Goal: Task Accomplishment & Management: Manage account settings

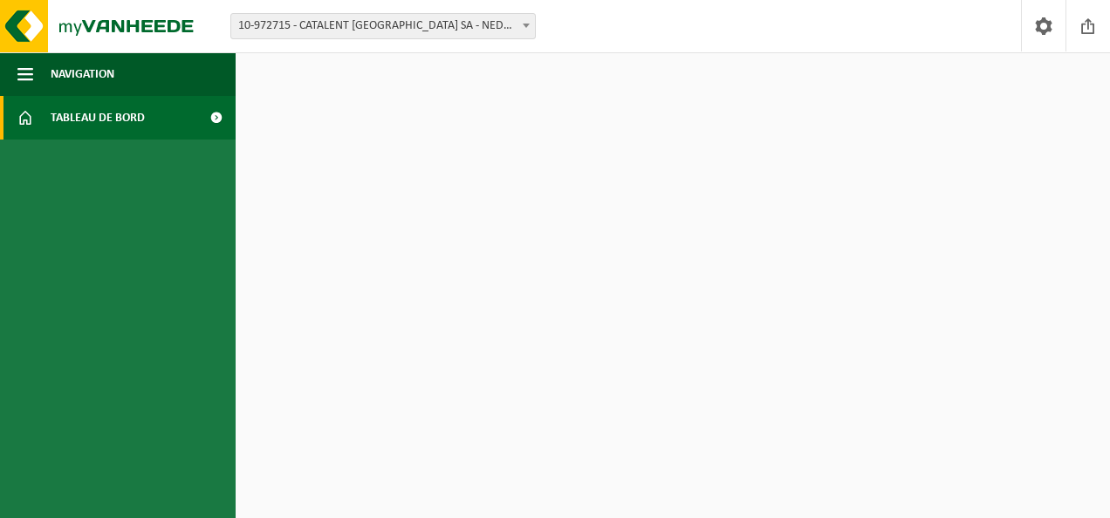
click at [215, 112] on span at bounding box center [215, 118] width 39 height 44
click at [35, 67] on button "Navigation" at bounding box center [118, 74] width 236 height 44
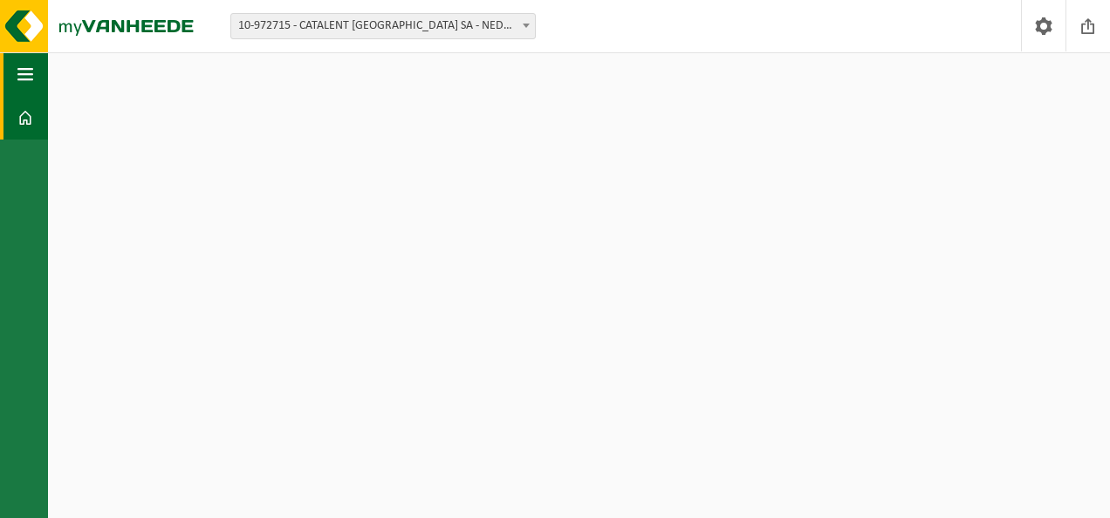
click at [35, 67] on button "Navigation" at bounding box center [24, 74] width 48 height 44
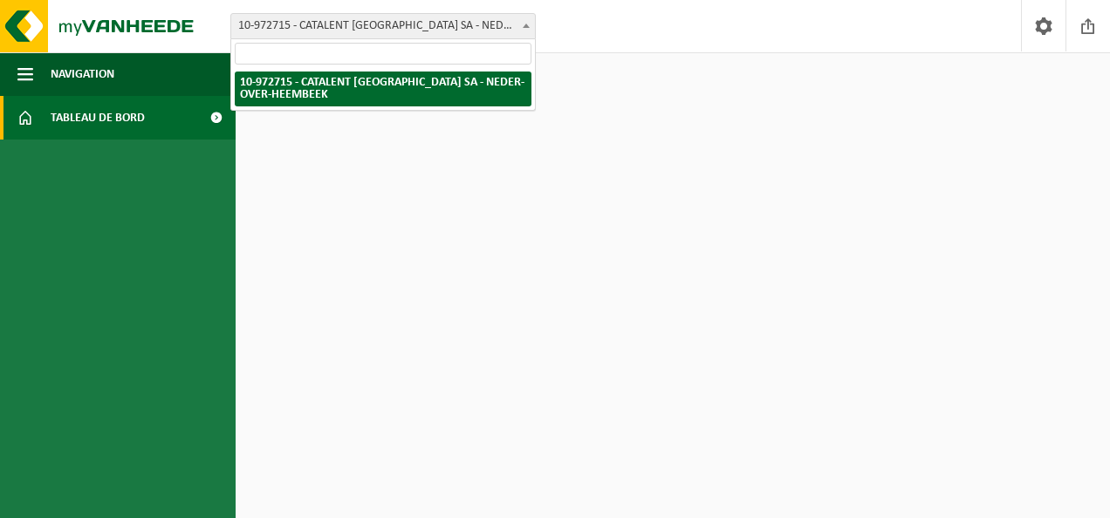
click at [459, 18] on span "10-972715 - CATALENT [GEOGRAPHIC_DATA] SA - NEDER-OVER-HEEMBEEK" at bounding box center [383, 26] width 304 height 24
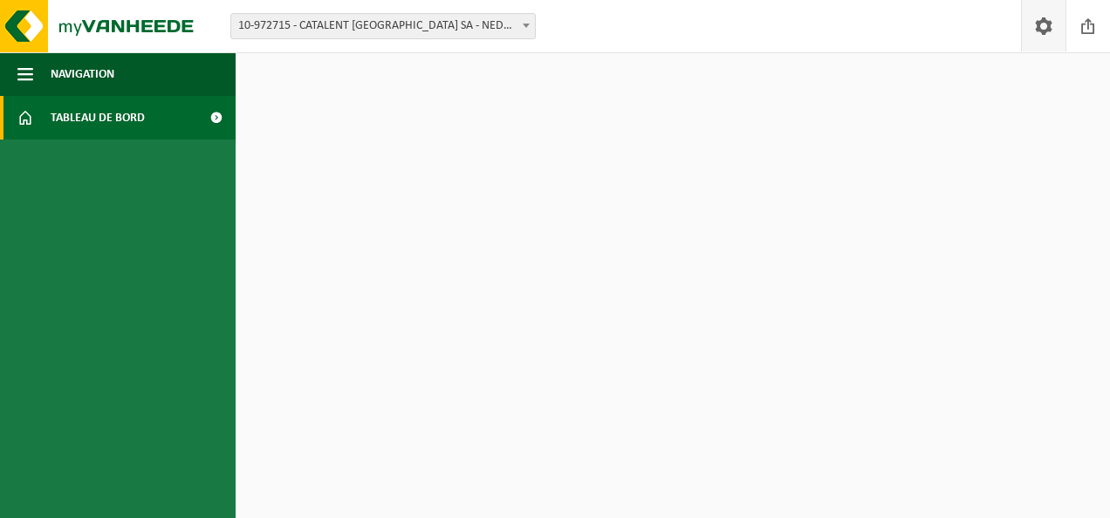
click at [1049, 31] on span at bounding box center [1044, 26] width 26 height 52
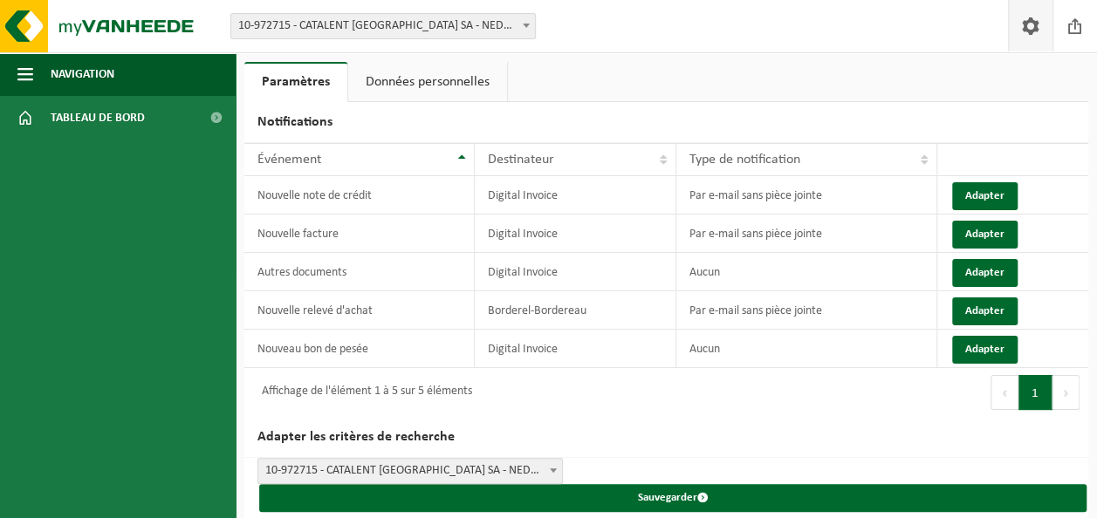
click at [1049, 31] on link at bounding box center [1030, 26] width 45 height 52
click at [459, 102] on h2 "Notifications" at bounding box center [666, 122] width 844 height 41
click at [457, 75] on link "Données personnelles" at bounding box center [427, 82] width 159 height 40
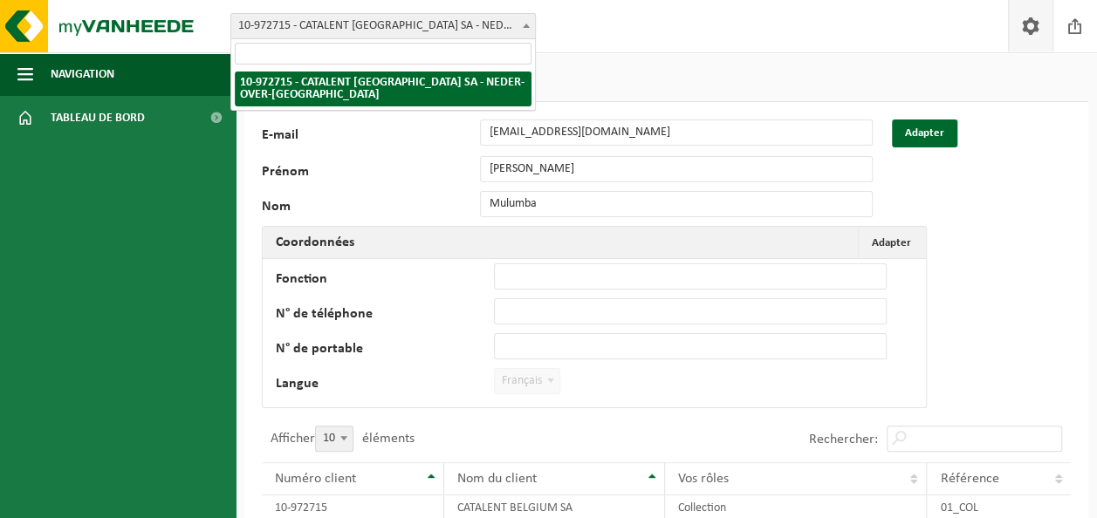
click at [459, 35] on span "10-972715 - CATALENT [GEOGRAPHIC_DATA] SA - NEDER-OVER-HEEMBEEK" at bounding box center [383, 26] width 304 height 24
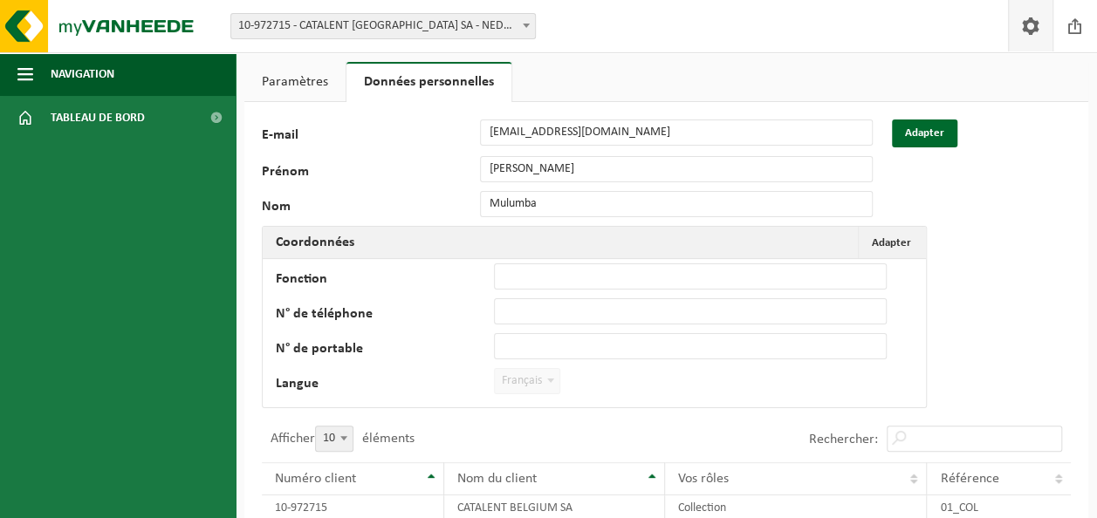
click at [621, 54] on div "Paramètres Données personnelles Notifications Afficher 10 25 50 100 10 éléments…" at bounding box center [548, 444] width 1097 height 889
click at [129, 23] on img at bounding box center [104, 26] width 209 height 52
